Goal: Find specific page/section: Find specific page/section

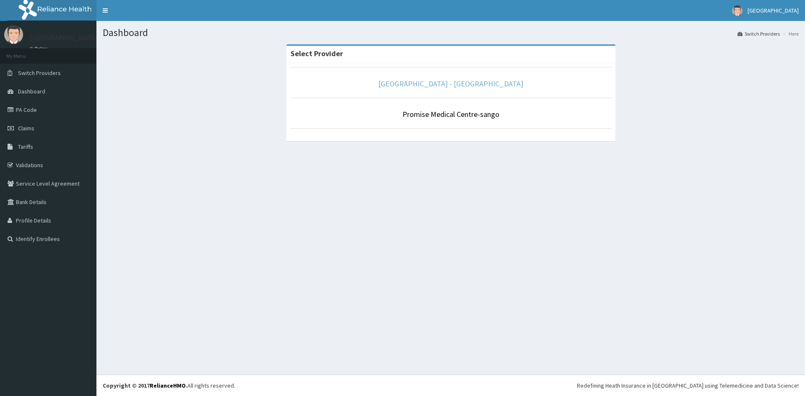
click at [477, 86] on link "[GEOGRAPHIC_DATA] - [GEOGRAPHIC_DATA]" at bounding box center [450, 84] width 145 height 10
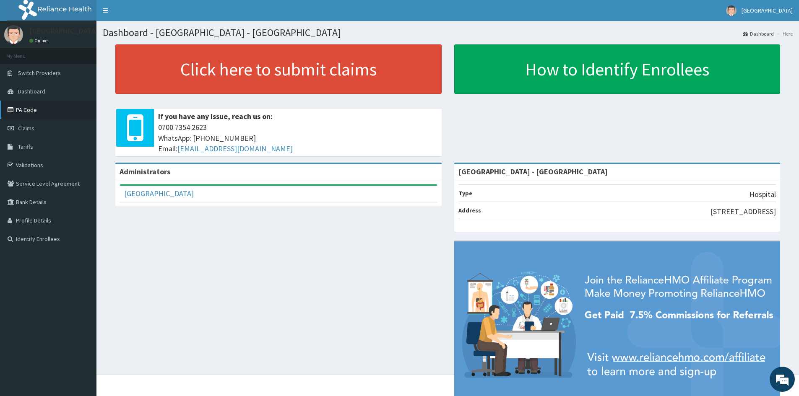
click at [31, 108] on link "PA Code" at bounding box center [48, 110] width 96 height 18
